Goal: Navigation & Orientation: Find specific page/section

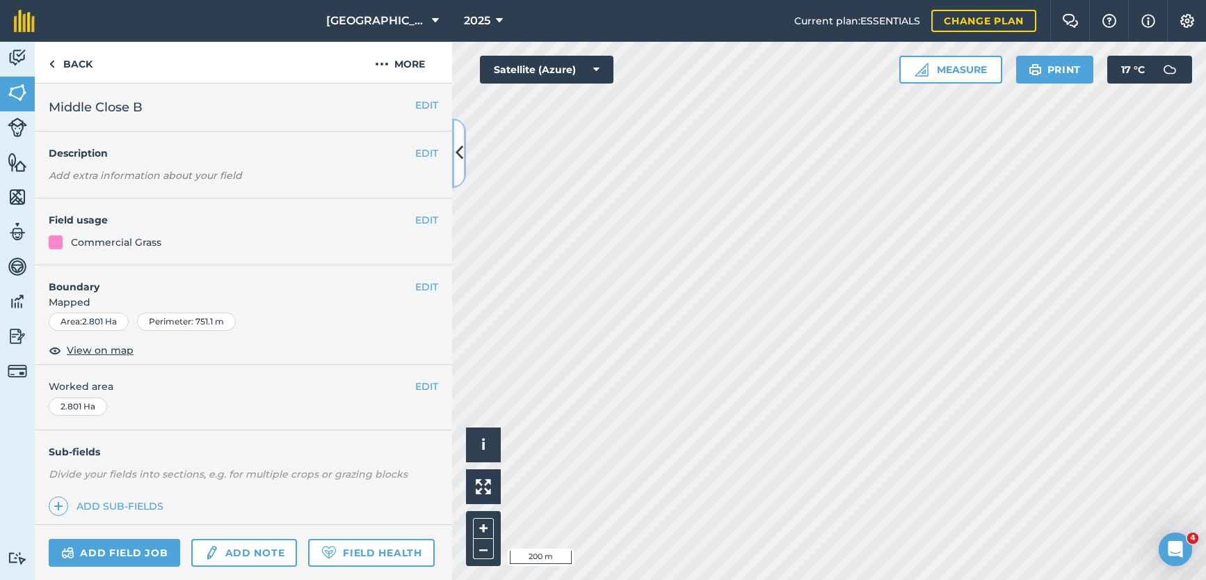
click at [460, 153] on icon at bounding box center [460, 153] width 8 height 24
